Goal: Task Accomplishment & Management: Manage account settings

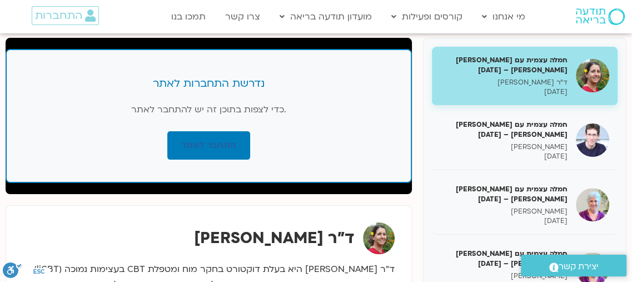
scroll to position [167, 0]
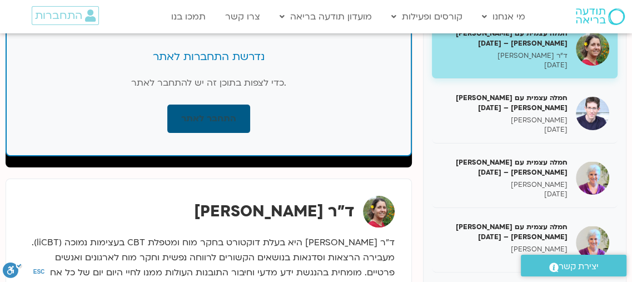
click at [207, 116] on link "התחבר לאתר" at bounding box center [208, 118] width 83 height 28
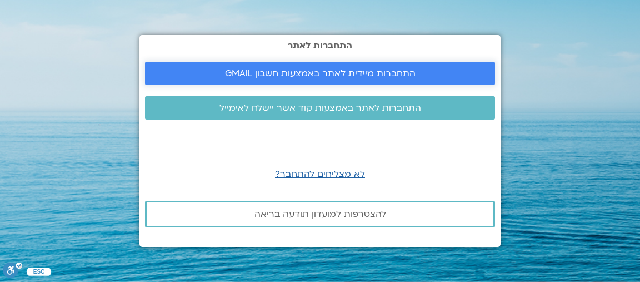
click at [335, 68] on span "התחברות מיידית לאתר באמצעות חשבון GMAIL" at bounding box center [320, 73] width 191 height 10
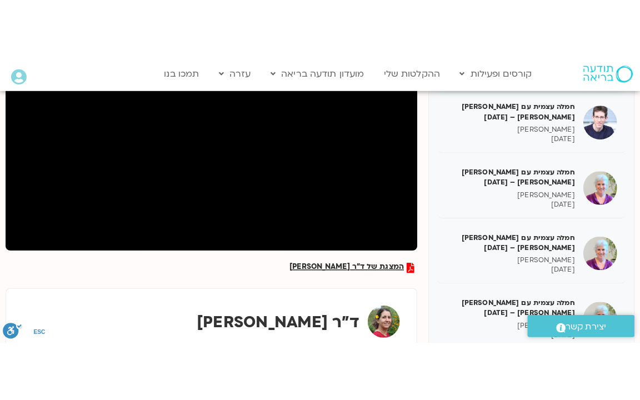
scroll to position [222, 0]
